Goal: Contribute content

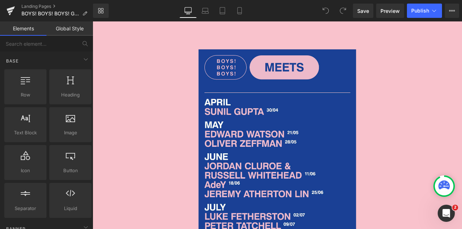
scroll to position [503, 0]
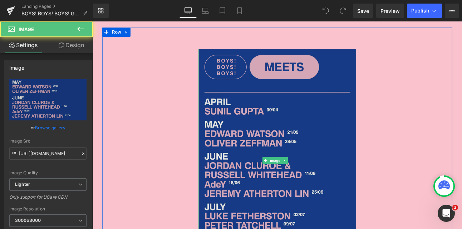
click at [300, 150] on img at bounding box center [309, 185] width 185 height 262
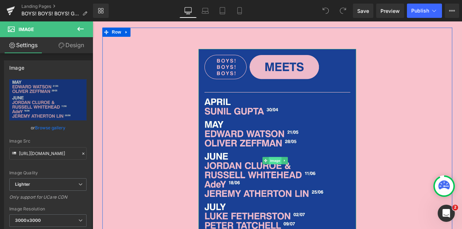
click at [305, 189] on span "Image" at bounding box center [306, 184] width 15 height 9
click at [317, 187] on icon at bounding box center [318, 185] width 4 height 4
click at [321, 187] on icon at bounding box center [321, 185] width 4 height 4
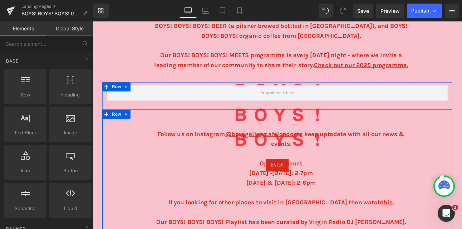
scroll to position [436, 0]
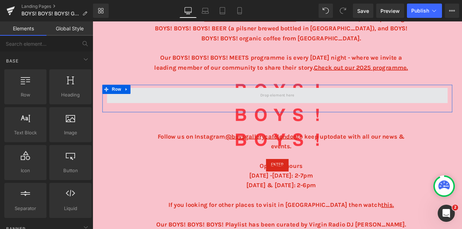
click at [295, 114] on span at bounding box center [309, 108] width 45 height 11
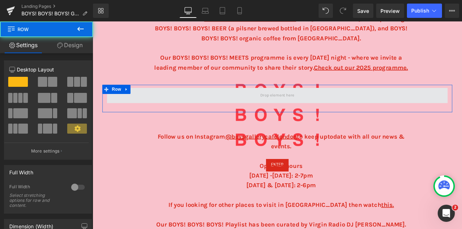
click at [207, 115] on span at bounding box center [309, 109] width 399 height 18
click at [210, 117] on span at bounding box center [309, 109] width 399 height 18
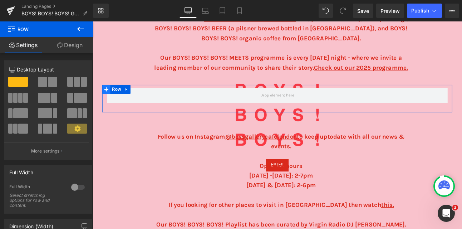
click at [108, 104] on icon at bounding box center [108, 101] width 5 height 5
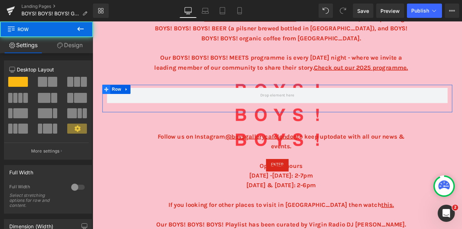
click at [109, 104] on icon at bounding box center [108, 101] width 5 height 5
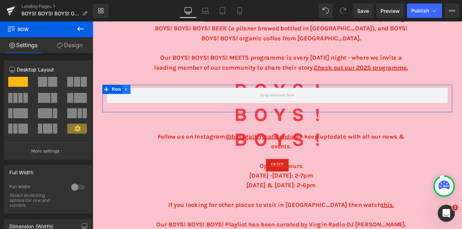
click at [132, 103] on icon at bounding box center [131, 101] width 1 height 3
click at [134, 104] on icon at bounding box center [132, 101] width 5 height 5
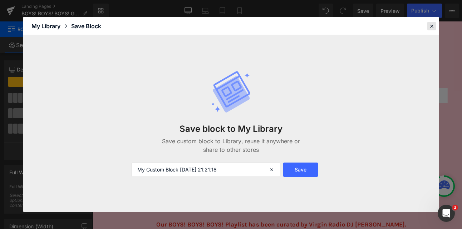
click at [432, 25] on icon at bounding box center [432, 26] width 6 height 6
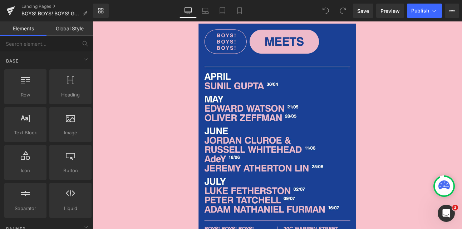
scroll to position [534, 0]
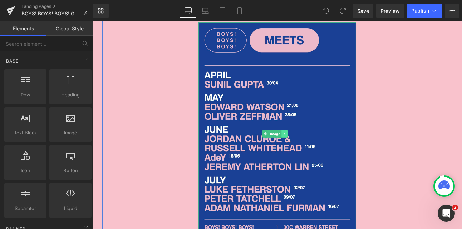
click at [317, 156] on icon at bounding box center [318, 153] width 4 height 4
click at [308, 156] on icon at bounding box center [307, 153] width 4 height 4
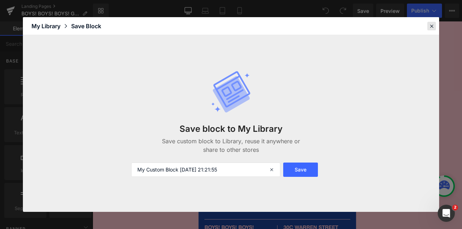
click at [432, 24] on icon at bounding box center [432, 26] width 6 height 6
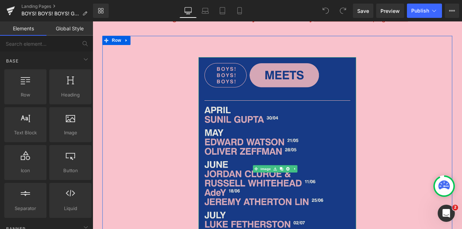
scroll to position [514, 0]
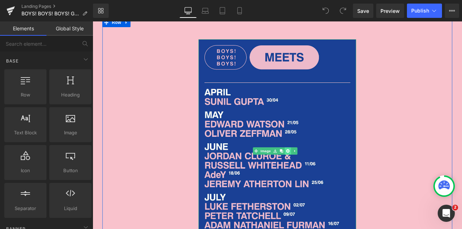
click at [323, 175] on icon at bounding box center [321, 173] width 4 height 4
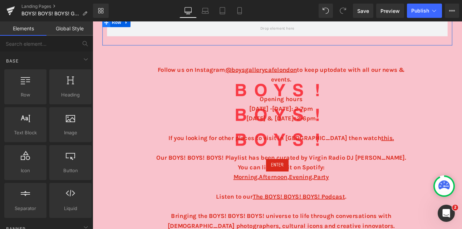
click at [109, 26] on icon at bounding box center [108, 22] width 5 height 5
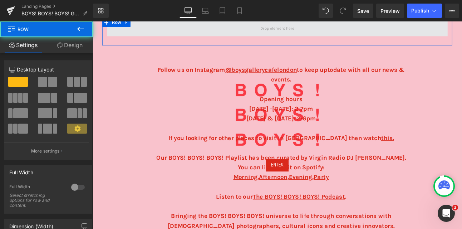
click at [227, 39] on span at bounding box center [309, 30] width 399 height 18
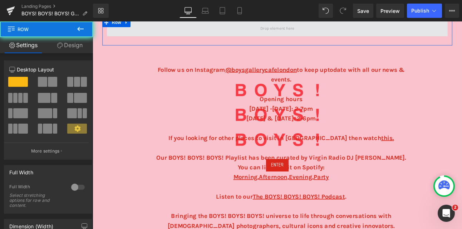
click at [272, 39] on span at bounding box center [309, 30] width 399 height 18
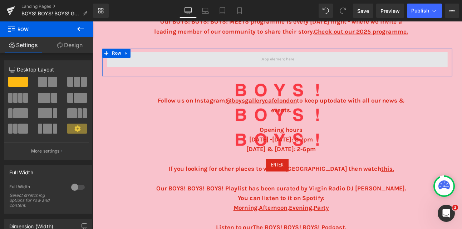
scroll to position [472, 0]
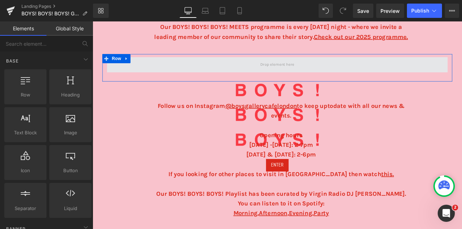
click at [305, 78] on span at bounding box center [309, 72] width 45 height 11
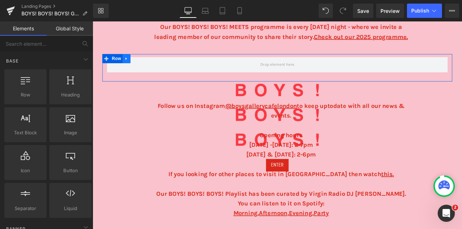
click at [132, 67] on icon at bounding box center [131, 65] width 1 height 3
click at [132, 68] on icon at bounding box center [132, 65] width 5 height 5
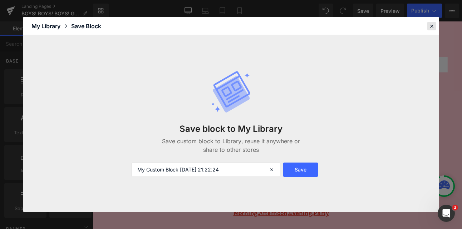
click at [432, 23] on icon at bounding box center [432, 26] width 6 height 6
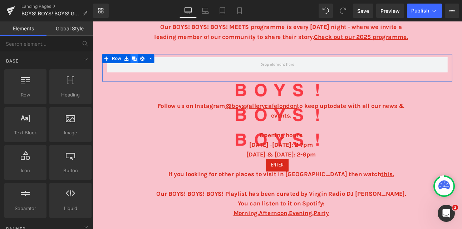
click at [143, 68] on icon at bounding box center [141, 65] width 5 height 5
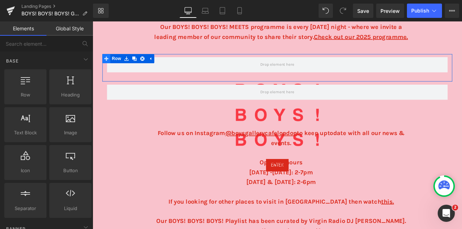
click at [108, 68] on icon at bounding box center [108, 65] width 5 height 5
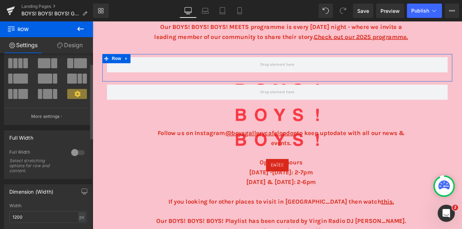
scroll to position [0, 0]
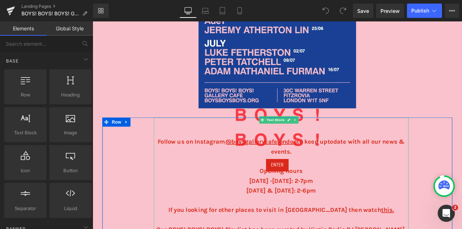
scroll to position [693, 0]
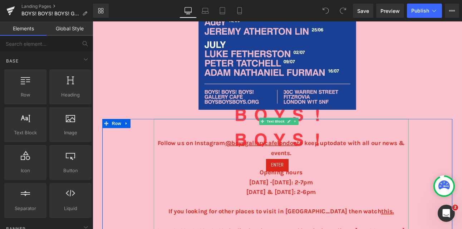
click at [327, 214] on strong "[DATE]: 2-7pm" at bounding box center [328, 210] width 48 height 8
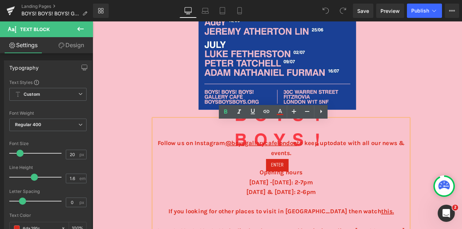
click at [325, 214] on strong "[DATE]: 2-7pm" at bounding box center [328, 210] width 48 height 8
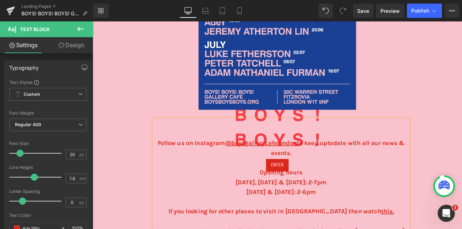
click at [374, 225] on p "Wednesday & Sunday: 2-6pm If you looking for other places to visit in Fitzrovia…" at bounding box center [313, 233] width 299 height 34
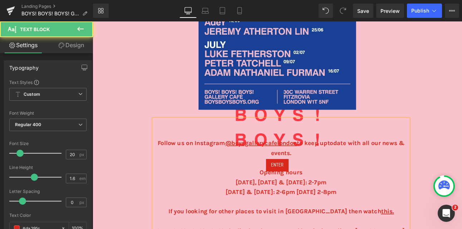
click at [335, 226] on b "Wednesday & Sunday: 2-6pm Saturday 2-8pm" at bounding box center [314, 222] width 130 height 8
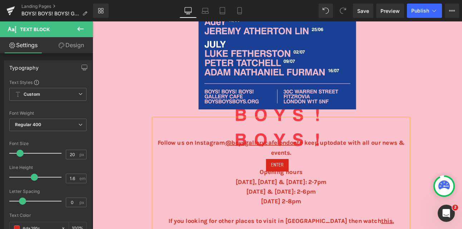
scroll to position [694, 0]
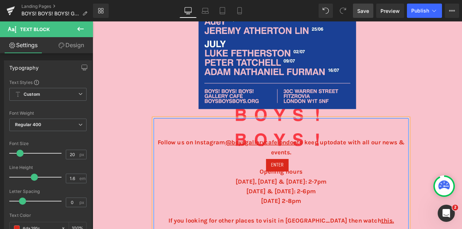
click at [361, 9] on span "Save" at bounding box center [364, 11] width 12 height 8
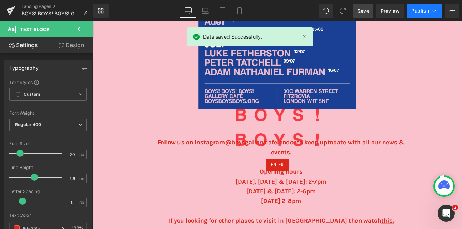
click at [413, 8] on span "Publish" at bounding box center [421, 11] width 18 height 6
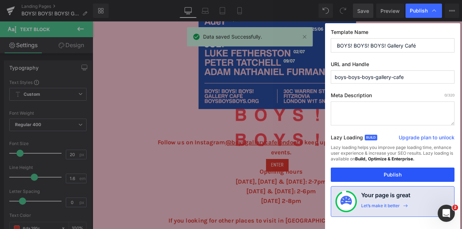
click at [390, 174] on button "Publish" at bounding box center [393, 175] width 124 height 14
